Goal: Information Seeking & Learning: Learn about a topic

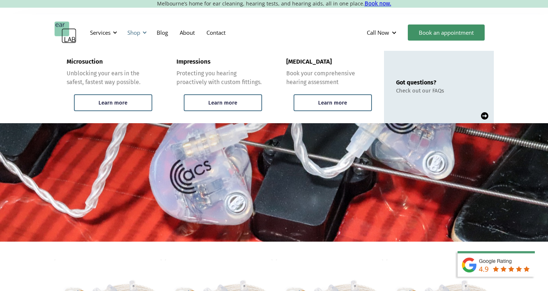
click at [138, 31] on div "Shop" at bounding box center [133, 32] width 13 height 7
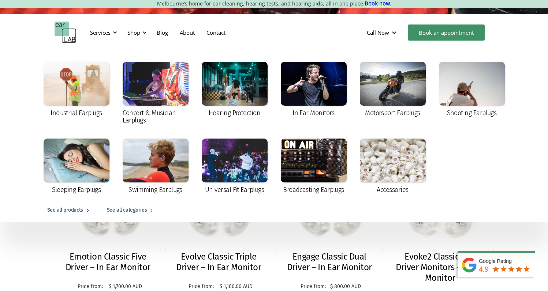
scroll to position [238, 0]
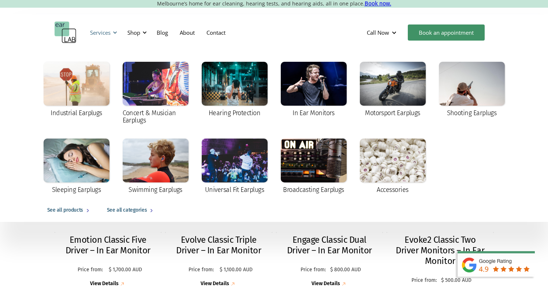
click at [106, 34] on div "Services" at bounding box center [100, 32] width 20 height 7
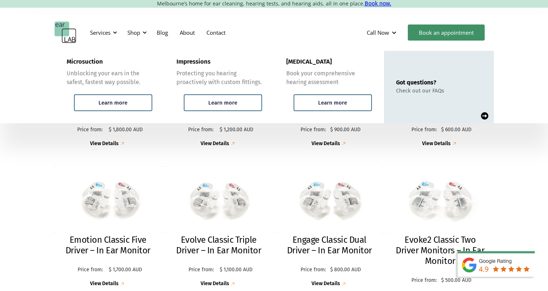
click at [25, 150] on div "Emotion Ambient Five Driver – In Ear Monitor Price from: $ 1,800.00 AUD Price: …" at bounding box center [274, 162] width 548 height 317
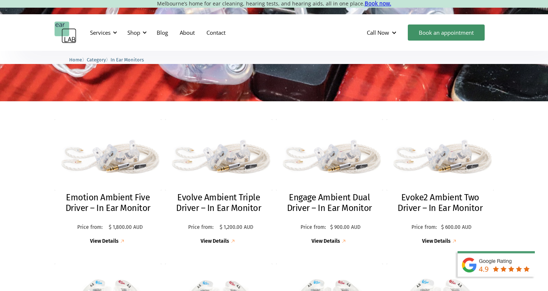
scroll to position [137, 0]
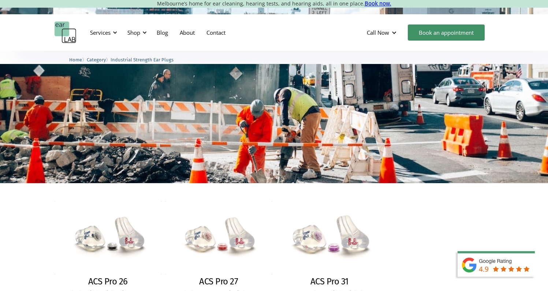
scroll to position [57, 0]
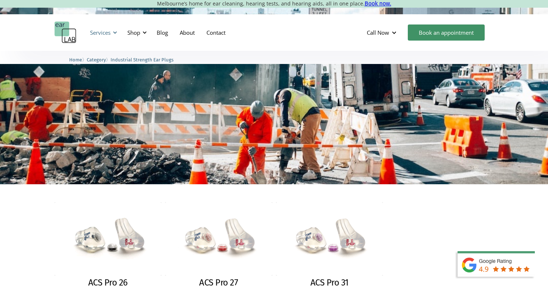
click at [106, 34] on div "Services" at bounding box center [100, 32] width 20 height 7
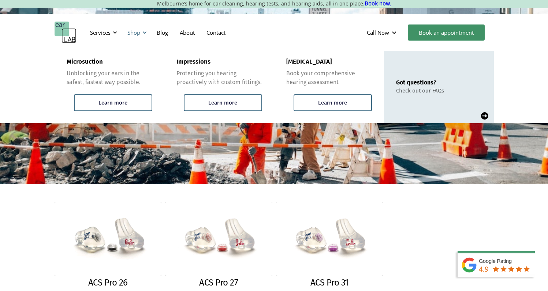
click at [139, 33] on div "Shop" at bounding box center [133, 32] width 13 height 7
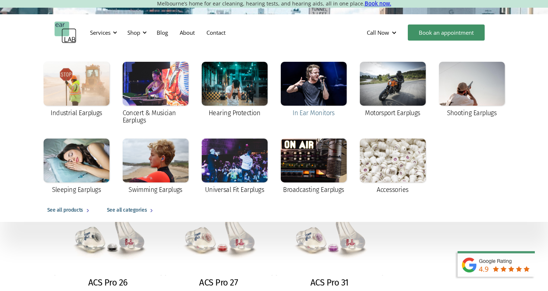
click at [285, 98] on div at bounding box center [314, 84] width 66 height 44
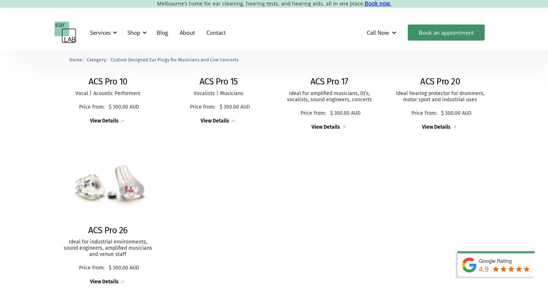
scroll to position [287, 0]
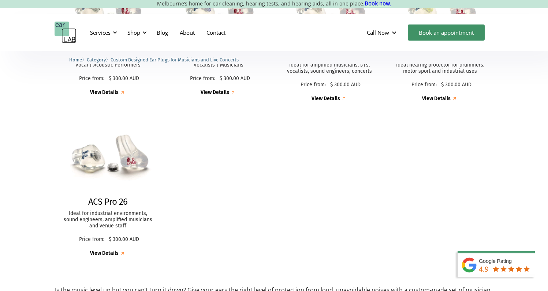
click at [108, 252] on div "View Details" at bounding box center [104, 254] width 29 height 6
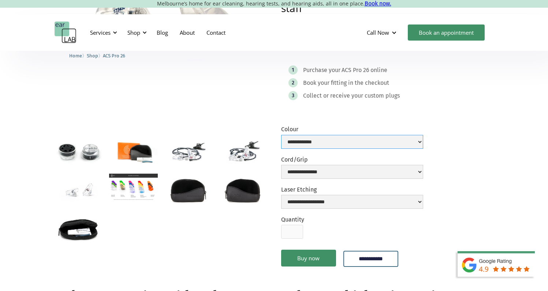
scroll to position [143, 0]
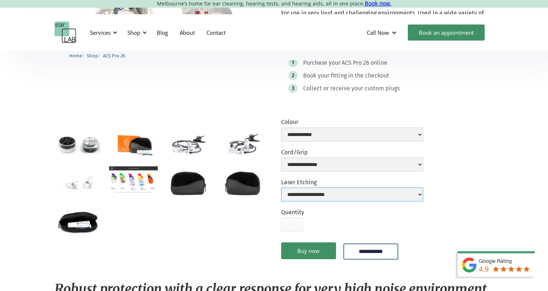
select select "**********"
select select
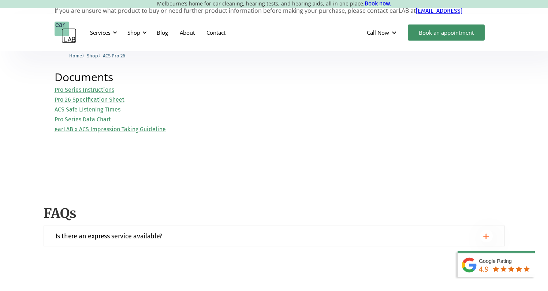
scroll to position [853, 0]
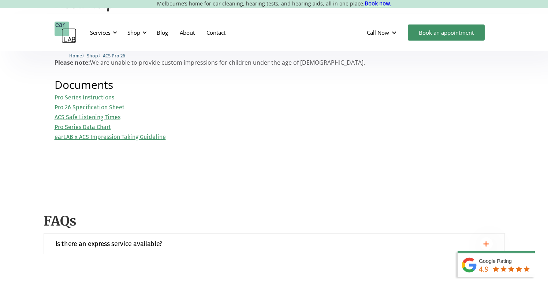
click at [116, 104] on link "Pro 26 Specification Sheet" at bounding box center [90, 107] width 70 height 7
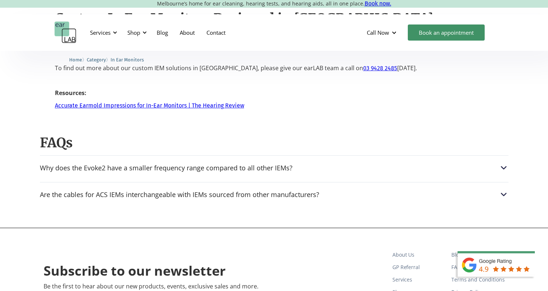
scroll to position [1136, 0]
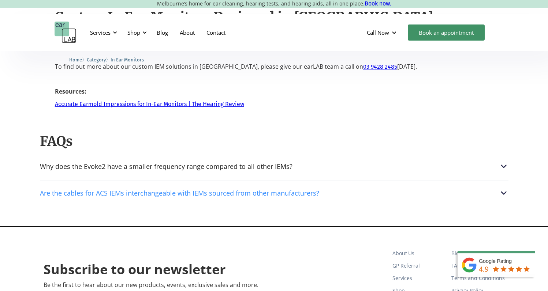
click at [44, 190] on div "Are the cables for ACS IEMs interchangeable with IEMs sourced from other manufa…" at bounding box center [179, 193] width 279 height 7
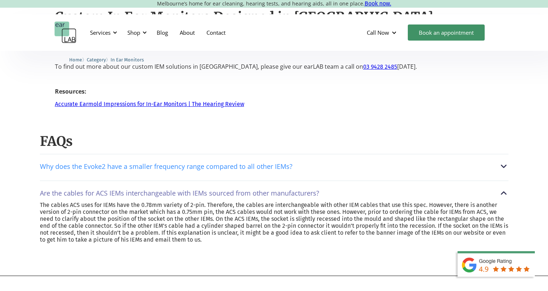
click at [86, 163] on div "Why does the Evoke2 have a smaller frequency range compared to all other IEMs?" at bounding box center [166, 166] width 252 height 7
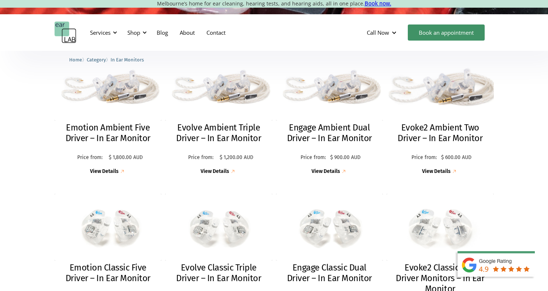
scroll to position [212, 0]
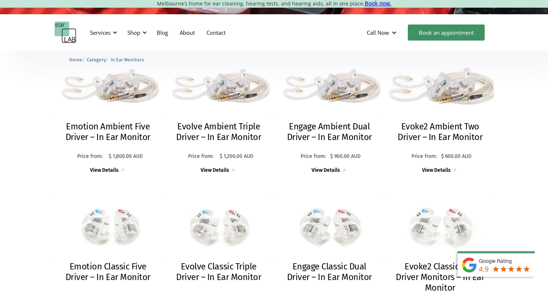
click at [462, 136] on h2 "Evoke2 Ambient Two Driver – In Ear Monitor" at bounding box center [440, 131] width 93 height 21
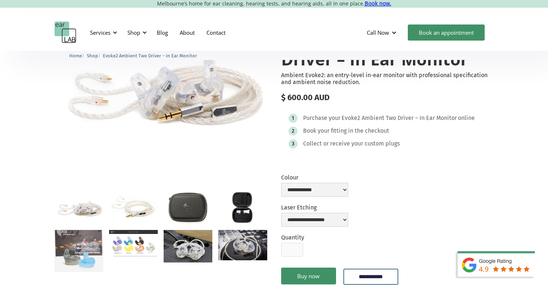
scroll to position [65, 0]
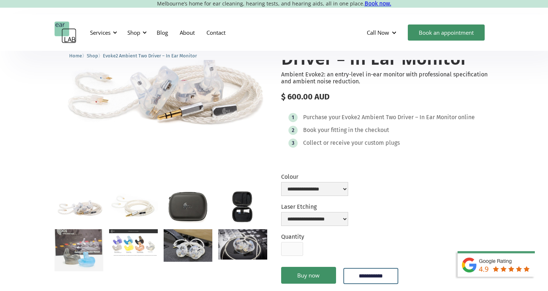
click at [131, 242] on img "open lightbox" at bounding box center [133, 242] width 49 height 27
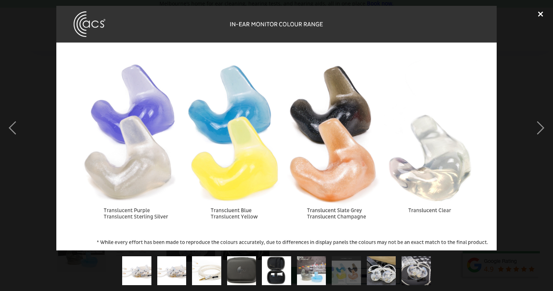
click at [539, 13] on div "close lightbox" at bounding box center [540, 14] width 25 height 16
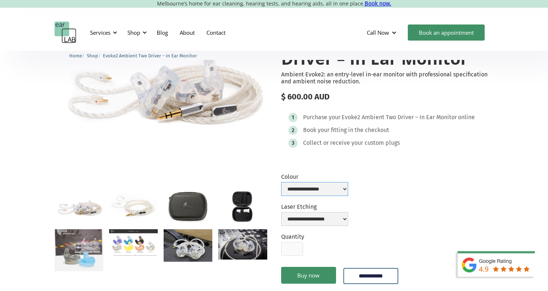
select select "**********"
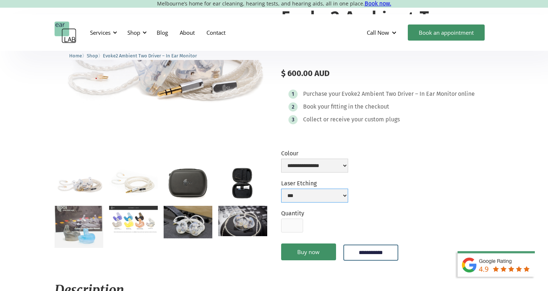
scroll to position [172, 0]
